Goal: Navigation & Orientation: Find specific page/section

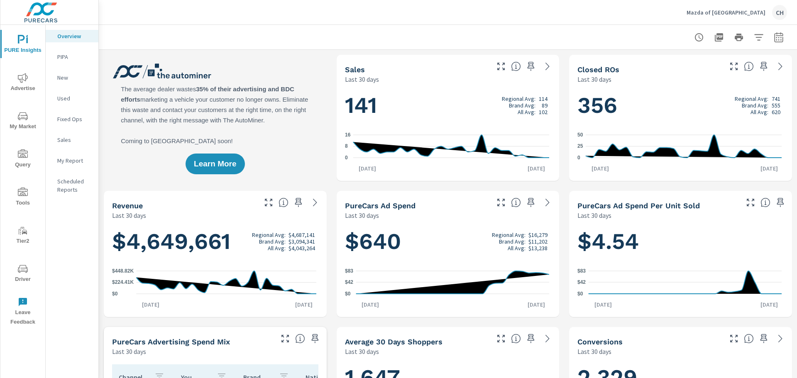
scroll to position [0, 0]
click at [68, 186] on p "Scheduled Reports" at bounding box center [74, 185] width 34 height 17
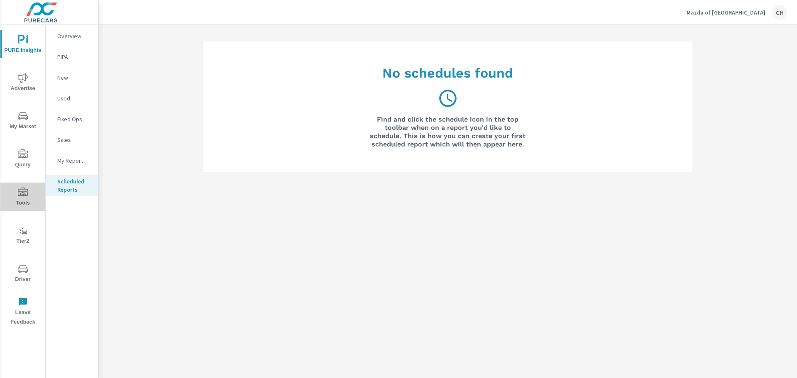
click at [24, 199] on span "Tools" at bounding box center [23, 198] width 40 height 20
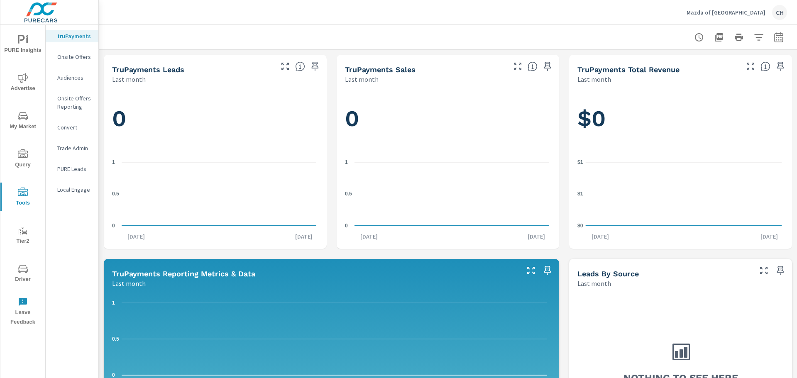
click at [79, 170] on p "PURE Leads" at bounding box center [74, 169] width 34 height 8
